Goal: Transaction & Acquisition: Purchase product/service

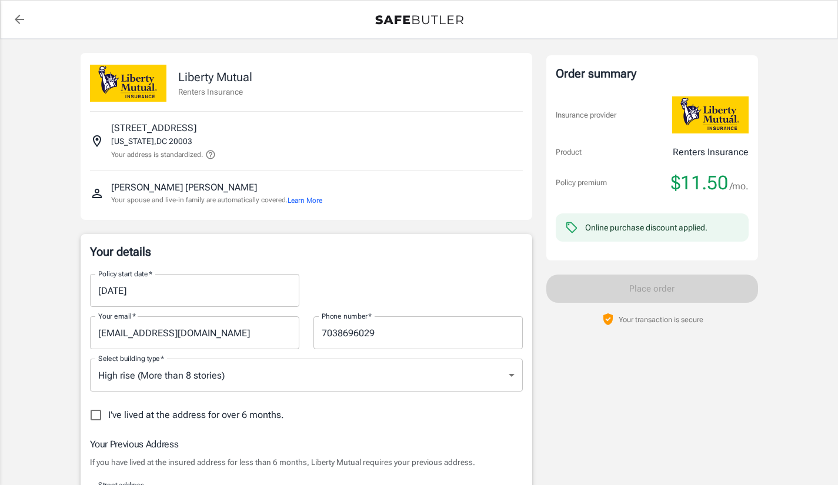
select select "VA"
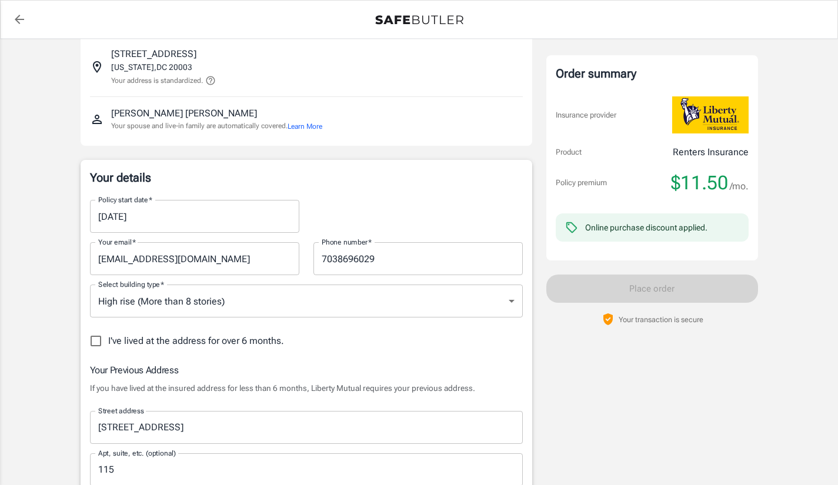
scroll to position [75, 0]
click at [215, 229] on input "[DATE]" at bounding box center [190, 215] width 201 height 33
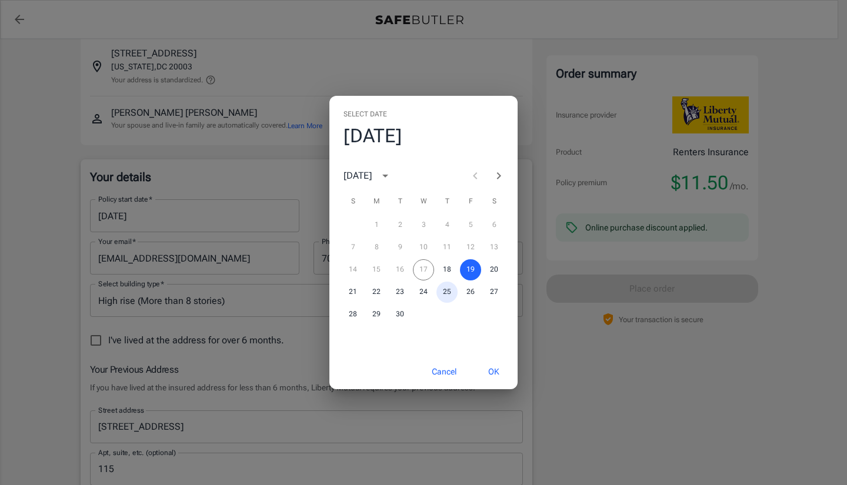
click at [447, 292] on button "25" at bounding box center [446, 292] width 21 height 21
type input "[DATE]"
click at [502, 376] on button "OK" at bounding box center [494, 371] width 38 height 25
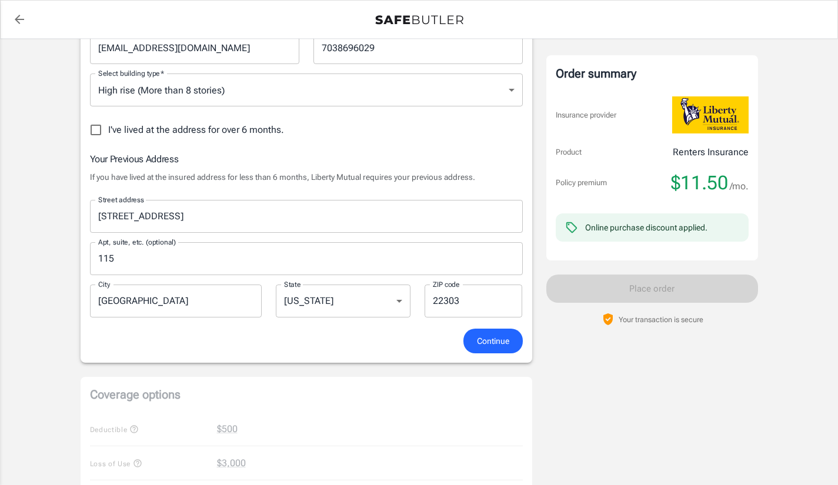
scroll to position [285, 0]
click at [497, 332] on button "Continue" at bounding box center [493, 341] width 59 height 25
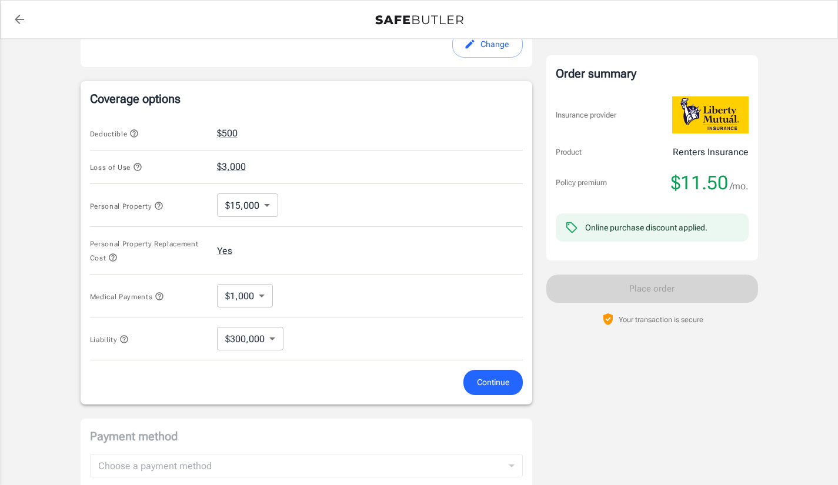
scroll to position [449, 0]
click at [484, 385] on span "Continue" at bounding box center [493, 382] width 32 height 15
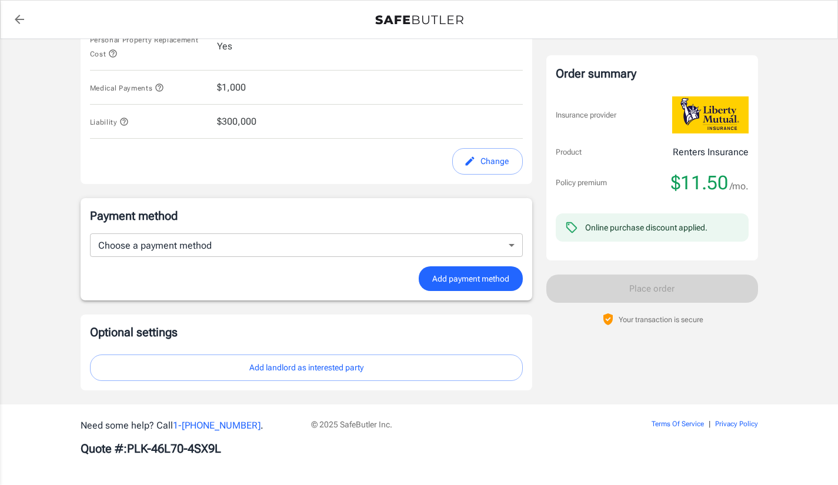
scroll to position [647, 0]
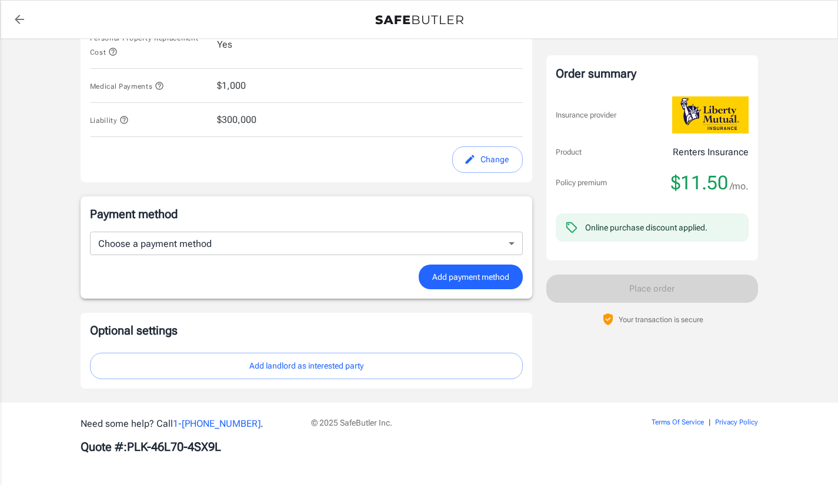
click at [379, 364] on button "Add landlord as interested party" at bounding box center [306, 366] width 433 height 26
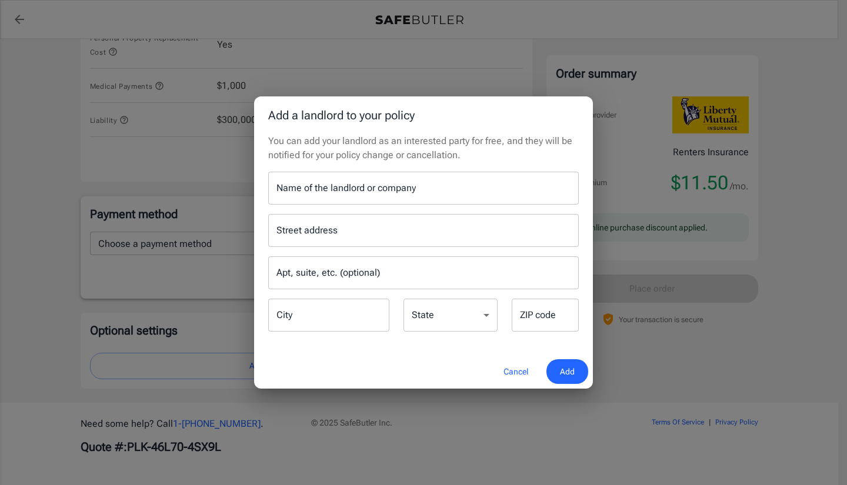
click at [344, 188] on input "Name of the landlord or company" at bounding box center [423, 188] width 311 height 33
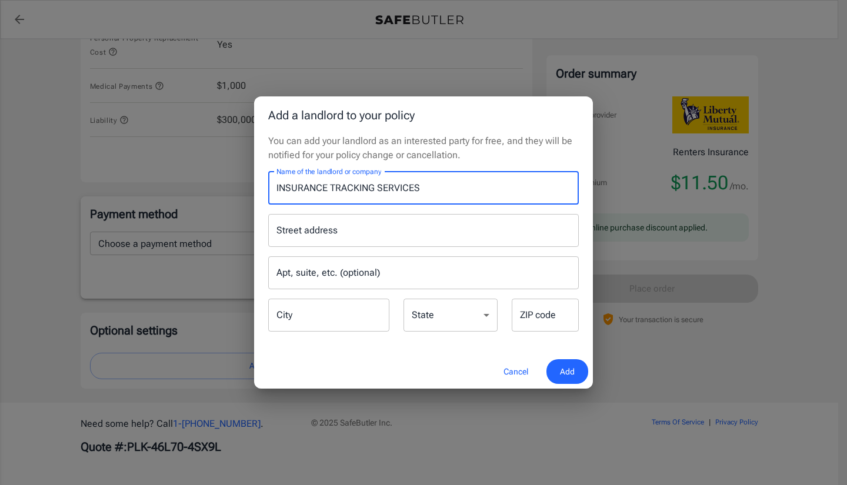
type input "INSURANCE TRACKING SERVICES"
click at [395, 235] on input "Street address" at bounding box center [424, 230] width 300 height 22
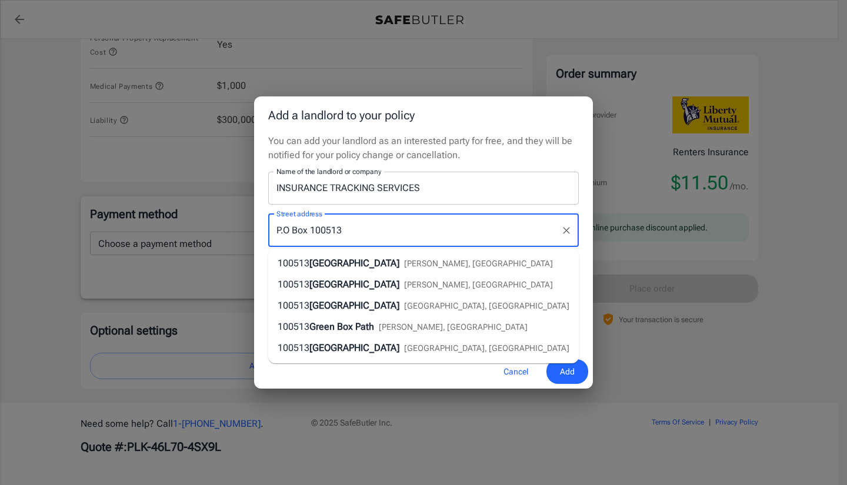
type input "P.O Box 100513"
click at [513, 188] on input "INSURANCE TRACKING SERVICES" at bounding box center [423, 188] width 311 height 33
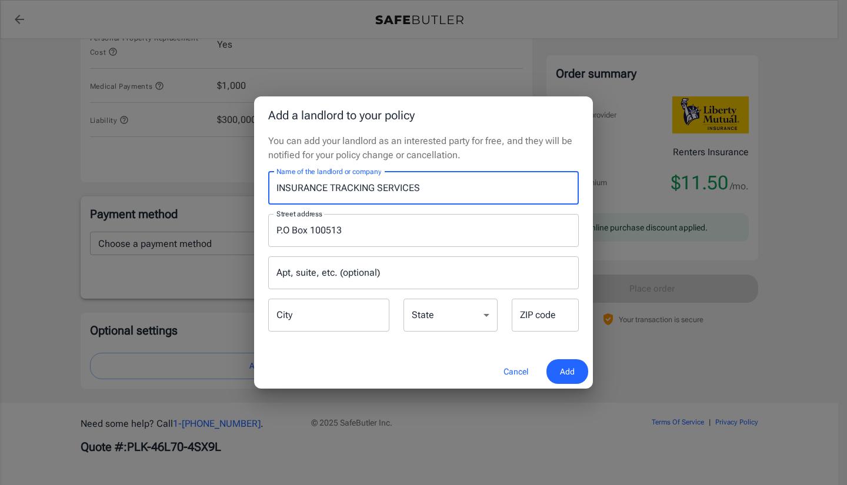
click at [386, 276] on input "Apt, suite, etc. (optional)" at bounding box center [423, 272] width 311 height 33
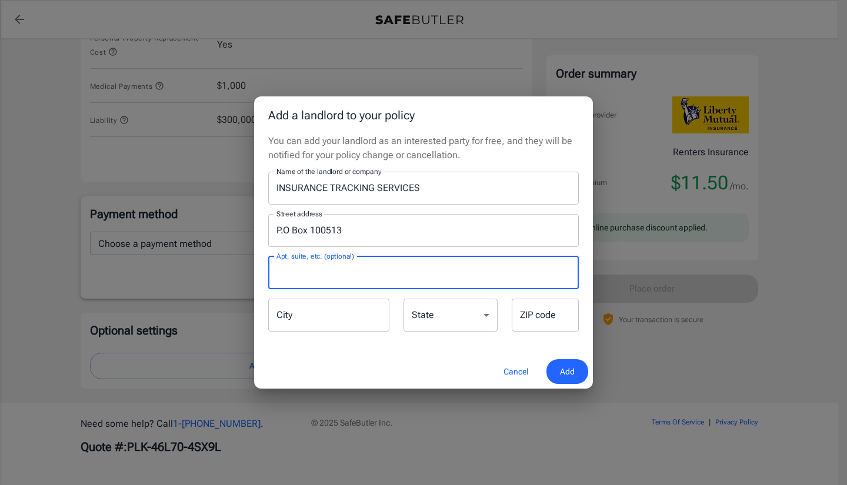
click at [335, 318] on input "City" at bounding box center [328, 315] width 121 height 33
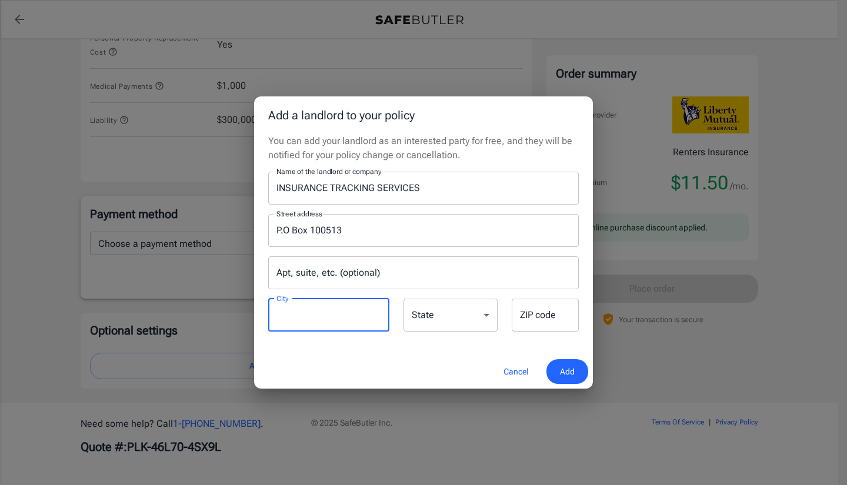
click at [545, 321] on input "ZIP code" at bounding box center [545, 315] width 67 height 33
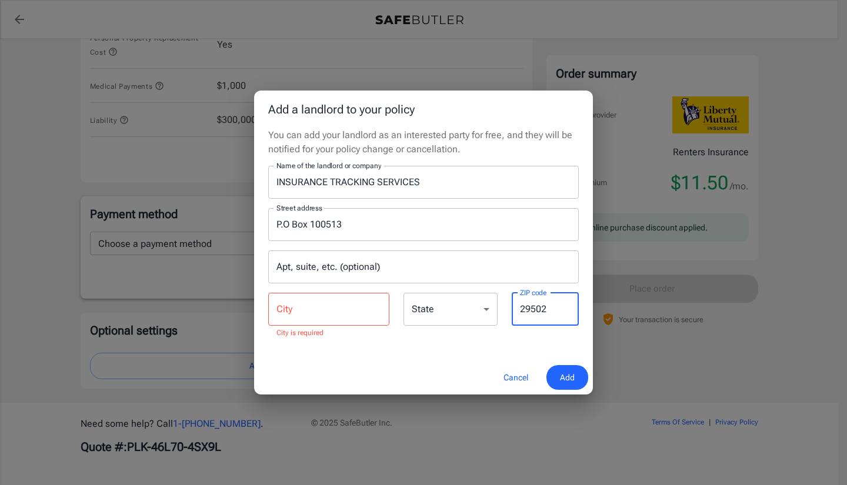
type input "29502"
click at [334, 304] on input "City" at bounding box center [328, 309] width 121 height 33
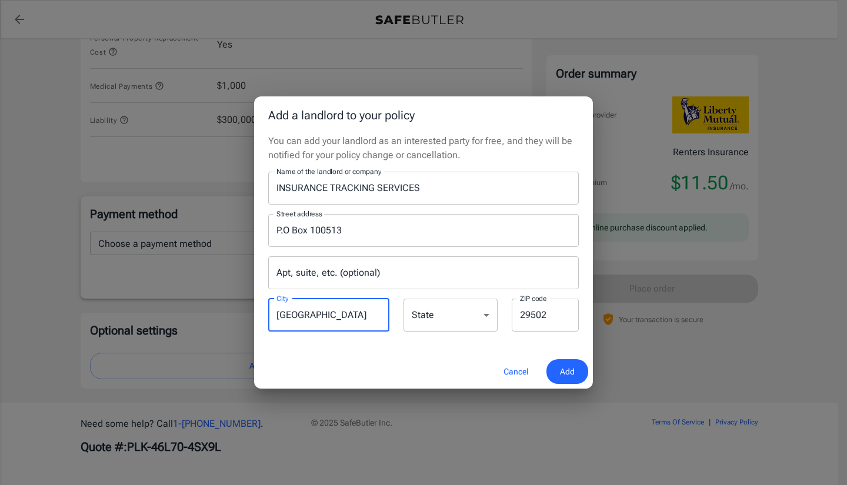
type input "[GEOGRAPHIC_DATA]"
click at [457, 310] on select "[US_STATE] [US_STATE] [US_STATE] [US_STATE] [US_STATE] [US_STATE] [US_STATE] [U…" at bounding box center [451, 315] width 94 height 33
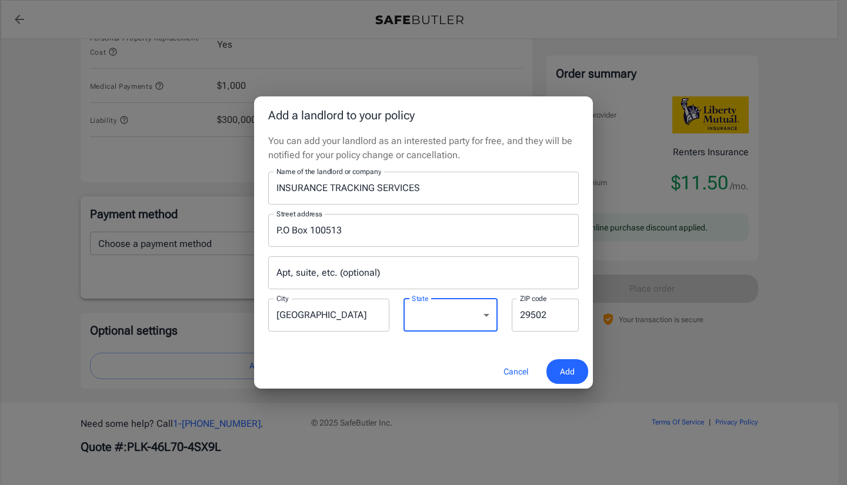
select select "SC"
click at [404, 299] on select "[US_STATE] [US_STATE] [US_STATE] [US_STATE] [US_STATE] [US_STATE] [US_STATE] [U…" at bounding box center [451, 315] width 94 height 33
click at [563, 360] on button "Add" at bounding box center [567, 371] width 42 height 25
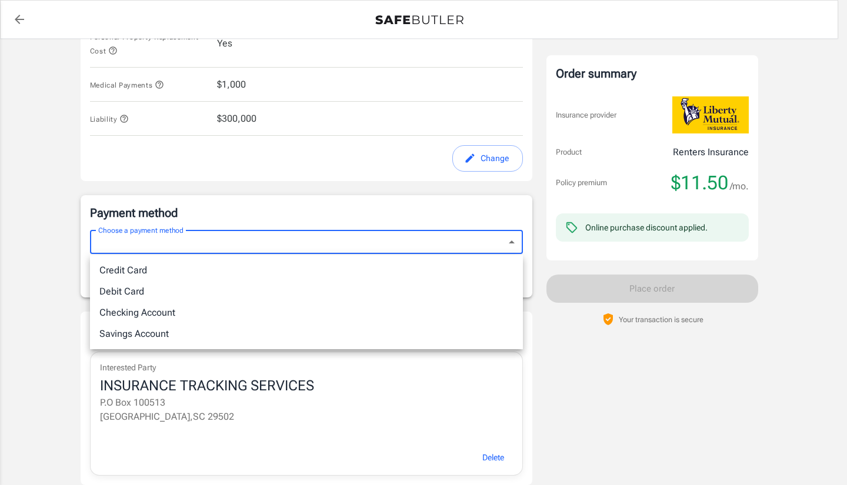
click at [159, 267] on li "Credit Card" at bounding box center [306, 270] width 433 height 21
type input "credit"
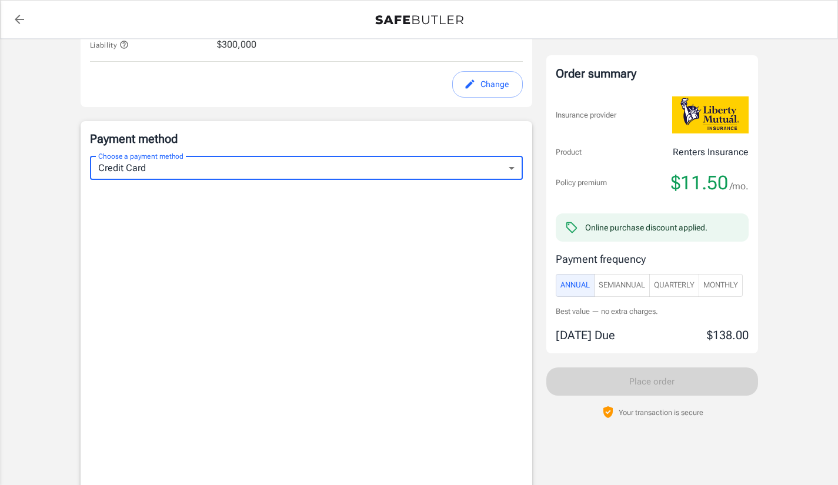
scroll to position [726, 0]
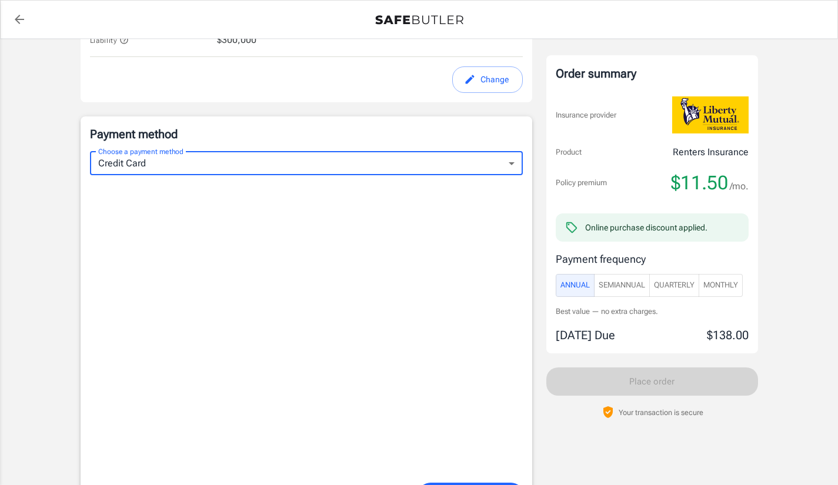
click at [635, 288] on span "SemiAnnual" at bounding box center [622, 286] width 46 height 14
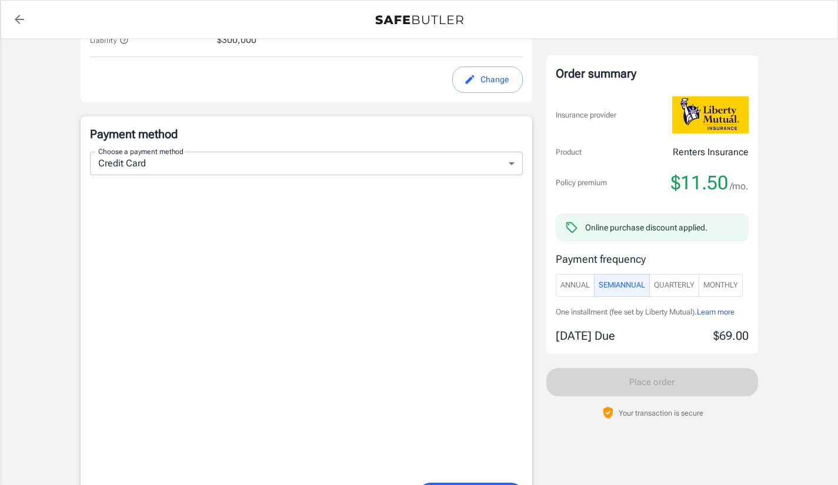
click at [594, 285] on button "SemiAnnual" at bounding box center [622, 285] width 56 height 23
click at [689, 283] on span "Quarterly" at bounding box center [674, 286] width 41 height 14
click at [738, 284] on span "Monthly" at bounding box center [721, 286] width 35 height 14
click at [556, 294] on button "Annual" at bounding box center [575, 285] width 39 height 23
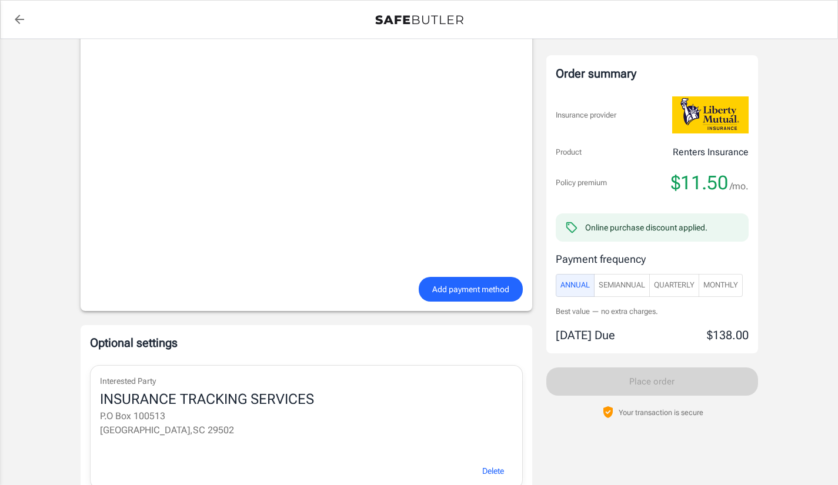
scroll to position [932, 0]
click at [454, 287] on span "Add payment method" at bounding box center [470, 289] width 77 height 15
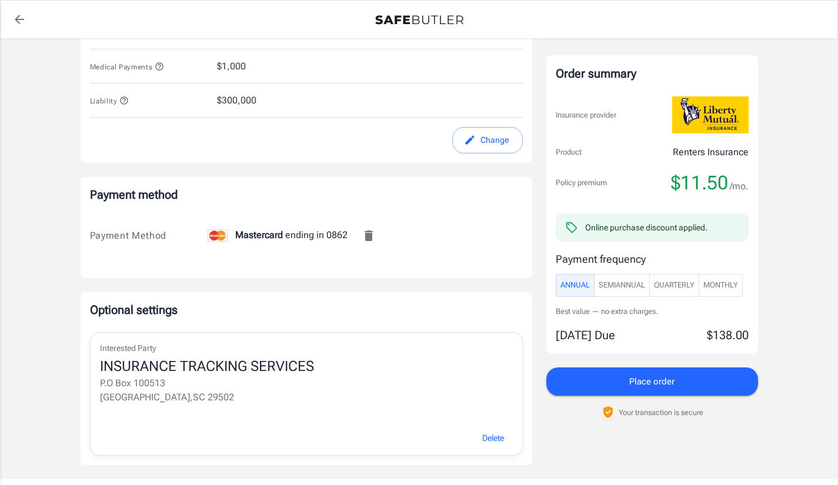
scroll to position [743, 0]
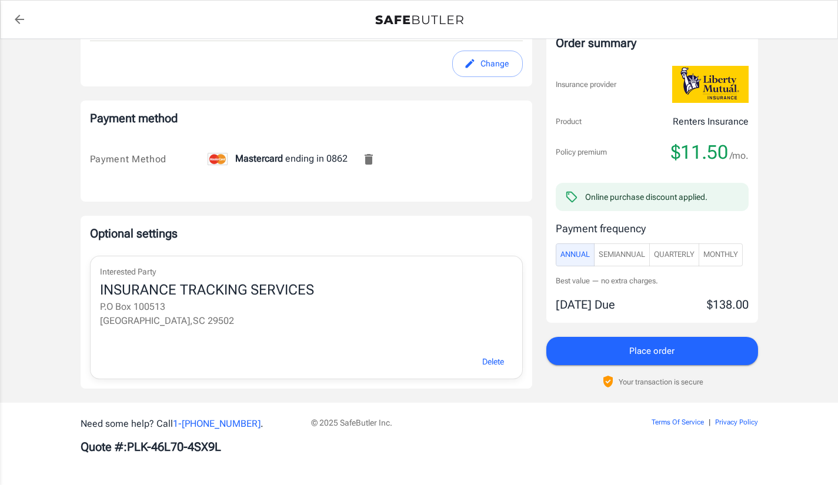
click at [678, 345] on button "Place order" at bounding box center [652, 351] width 212 height 28
